Goal: Navigation & Orientation: Find specific page/section

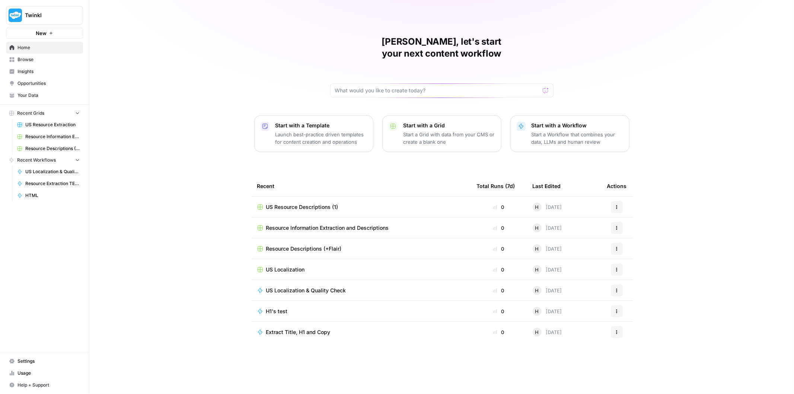
click at [41, 95] on span "Your Data" at bounding box center [48, 95] width 62 height 7
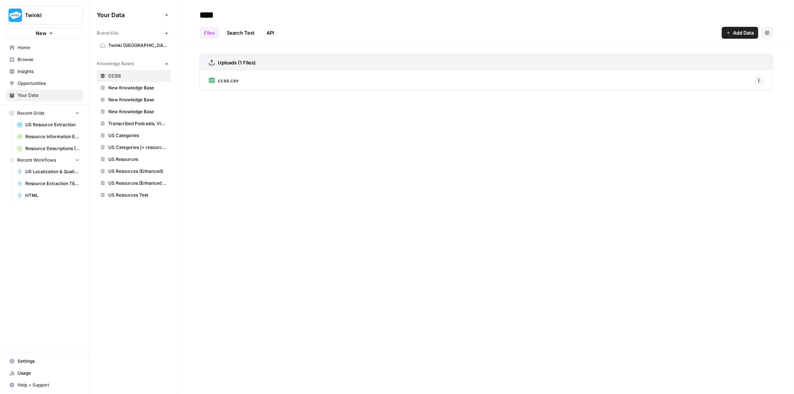
click at [41, 46] on span "Home" at bounding box center [48, 47] width 62 height 7
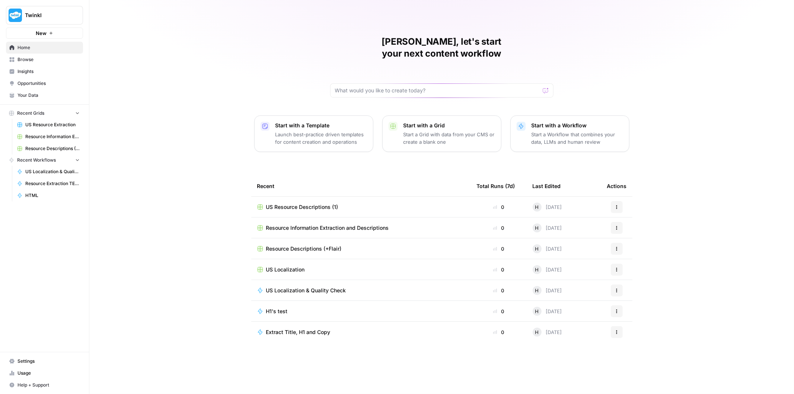
click at [40, 57] on span "Browse" at bounding box center [48, 59] width 62 height 7
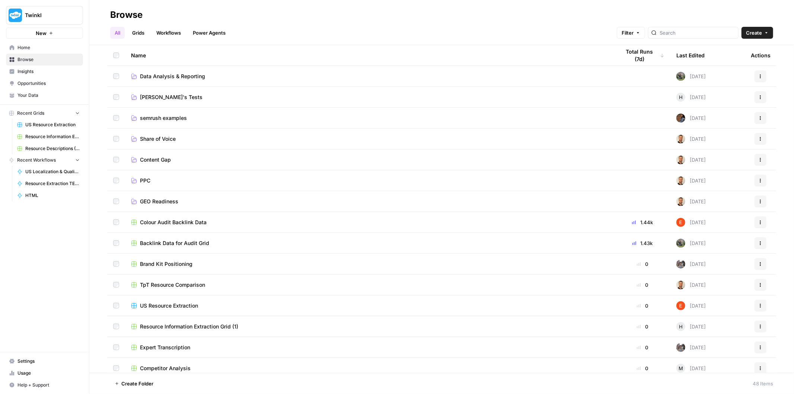
click at [170, 95] on span "[PERSON_NAME]'s Tests" at bounding box center [171, 96] width 63 height 7
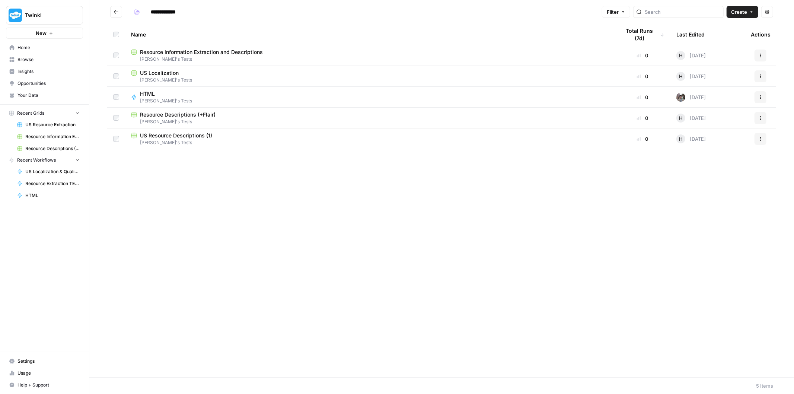
click at [182, 142] on span "[PERSON_NAME]'s Tests" at bounding box center [370, 142] width 478 height 7
